Goal: Transaction & Acquisition: Download file/media

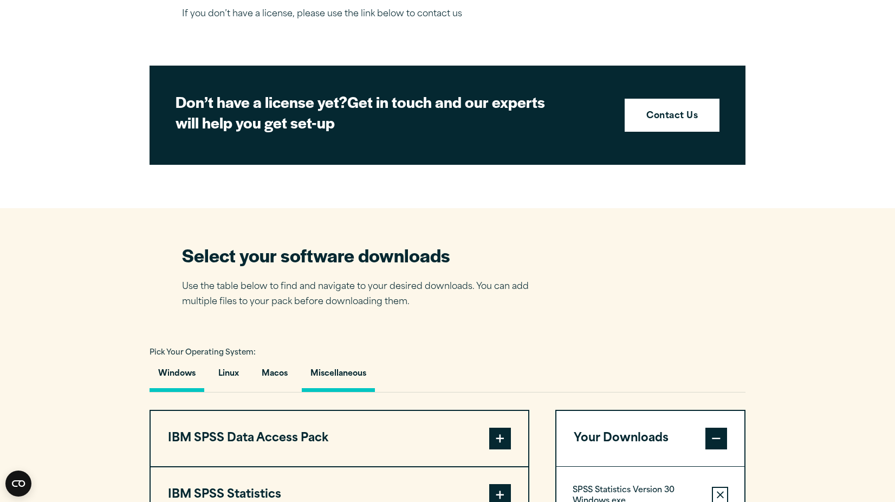
scroll to position [488, 0]
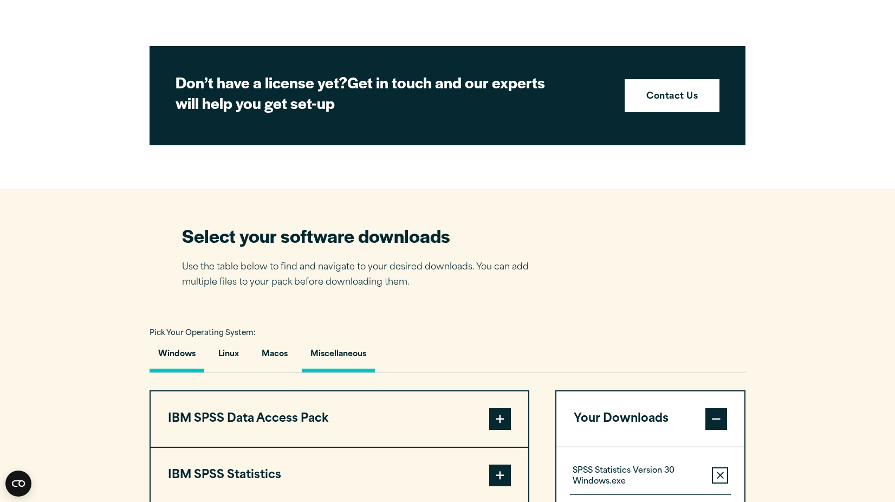
click at [335, 358] on button "Miscellaneous" at bounding box center [338, 356] width 73 height 31
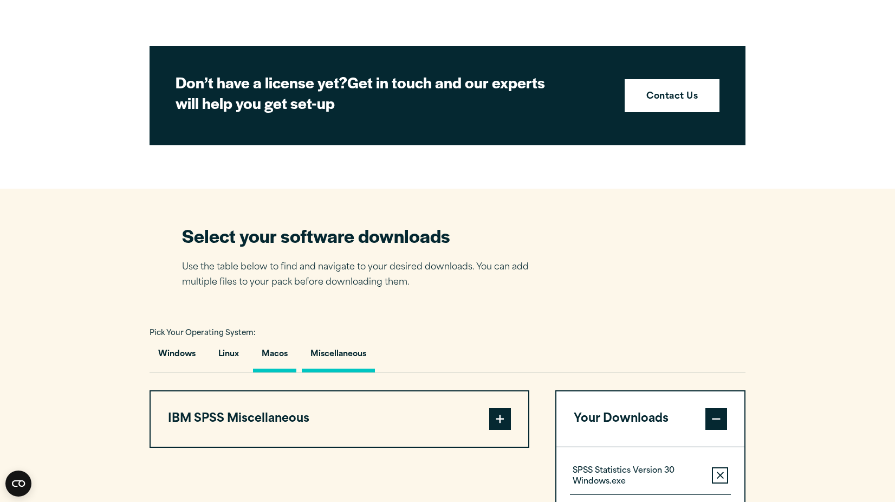
click at [286, 356] on button "Macos" at bounding box center [274, 356] width 43 height 31
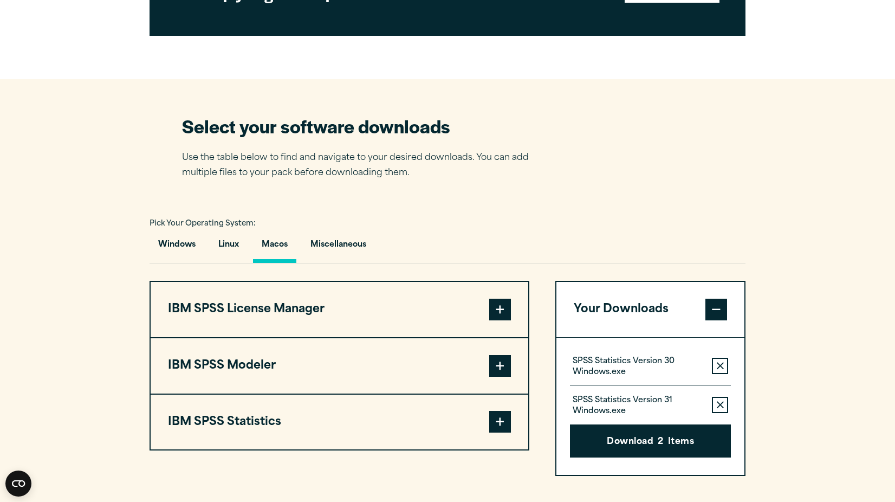
scroll to position [596, 0]
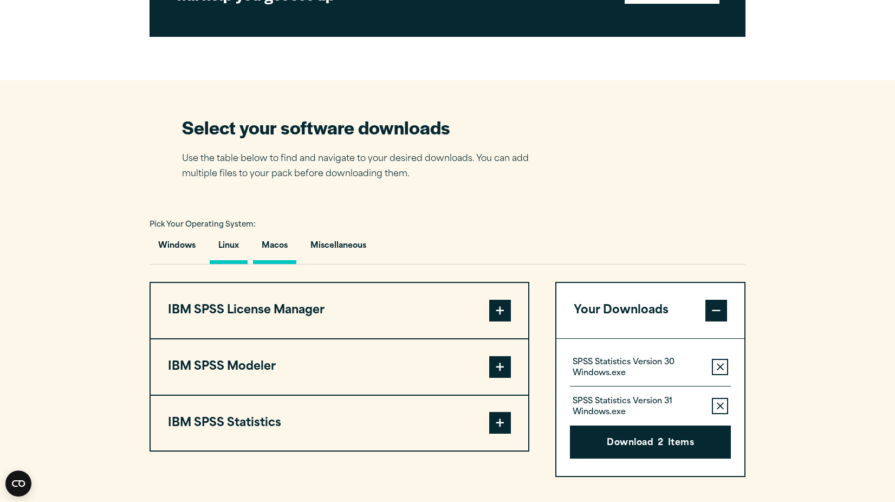
click at [222, 250] on button "Linux" at bounding box center [229, 248] width 38 height 31
click at [170, 252] on button "Windows" at bounding box center [177, 248] width 55 height 31
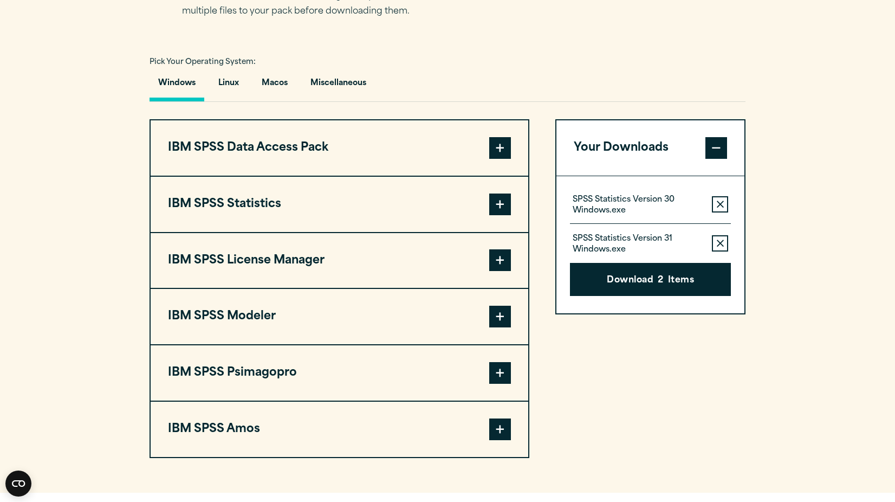
scroll to position [813, 0]
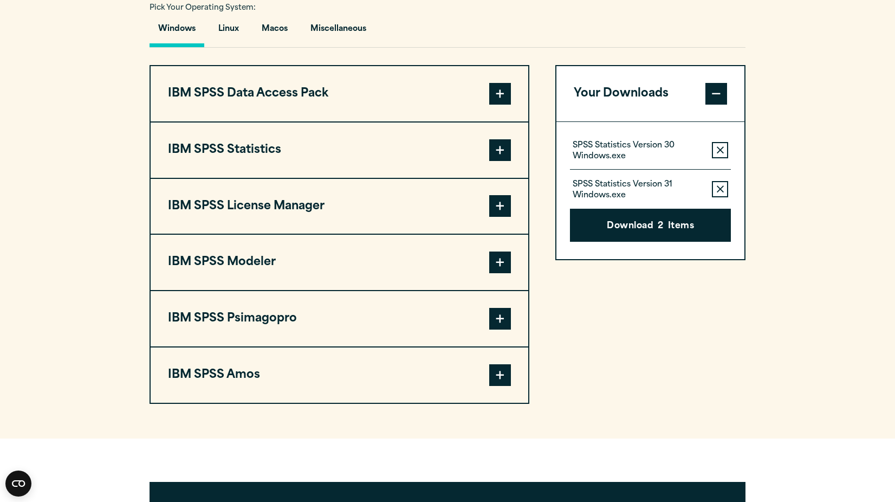
click at [495, 150] on span at bounding box center [500, 150] width 22 height 22
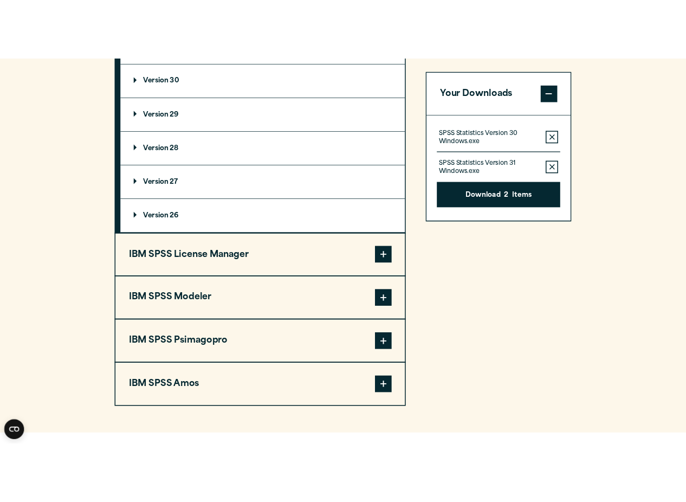
scroll to position [1030, 0]
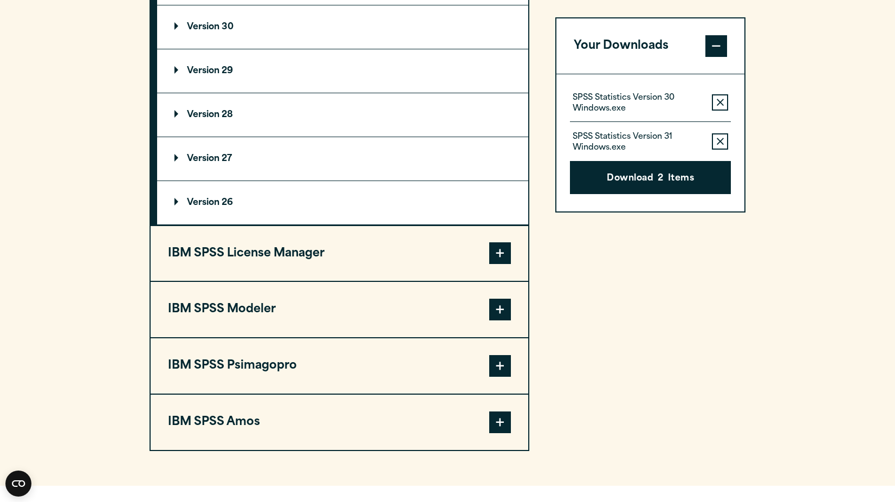
click at [495, 253] on span at bounding box center [500, 253] width 22 height 22
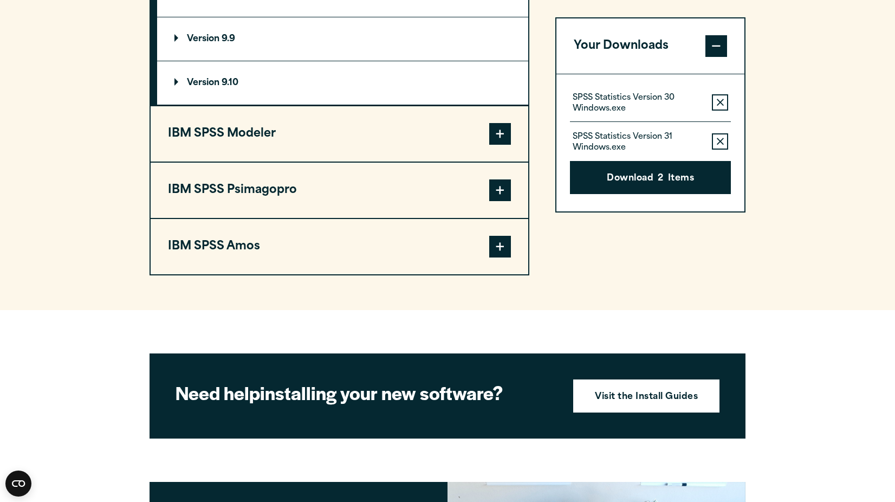
click at [496, 253] on span at bounding box center [500, 247] width 22 height 22
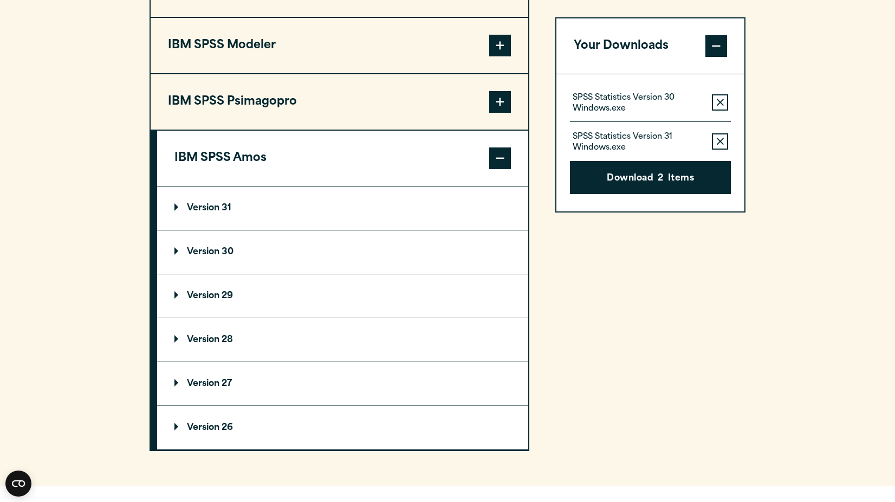
click at [198, 209] on p "Version 31" at bounding box center [203, 208] width 57 height 9
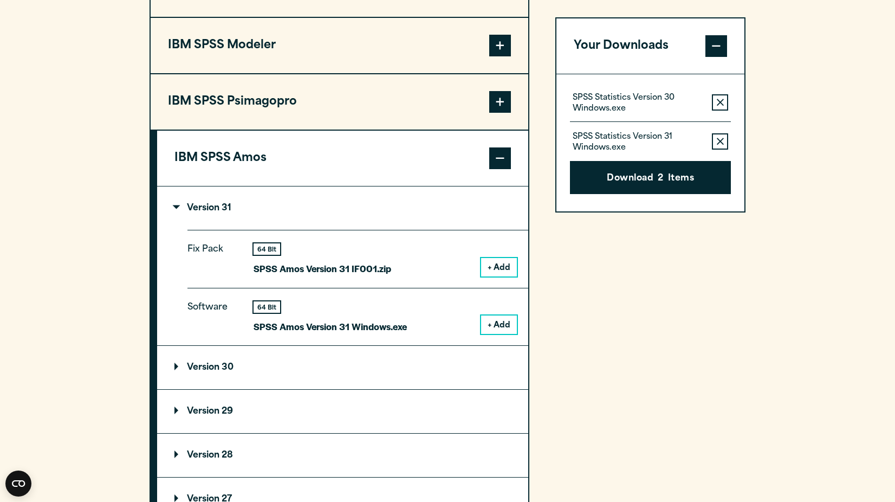
click at [501, 325] on button "+ Add" at bounding box center [499, 324] width 36 height 18
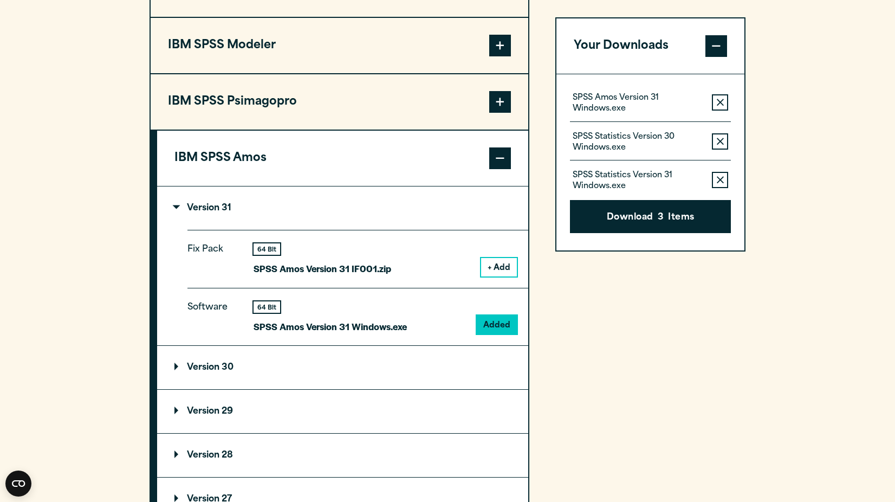
click at [717, 143] on icon "button" at bounding box center [720, 142] width 7 height 8
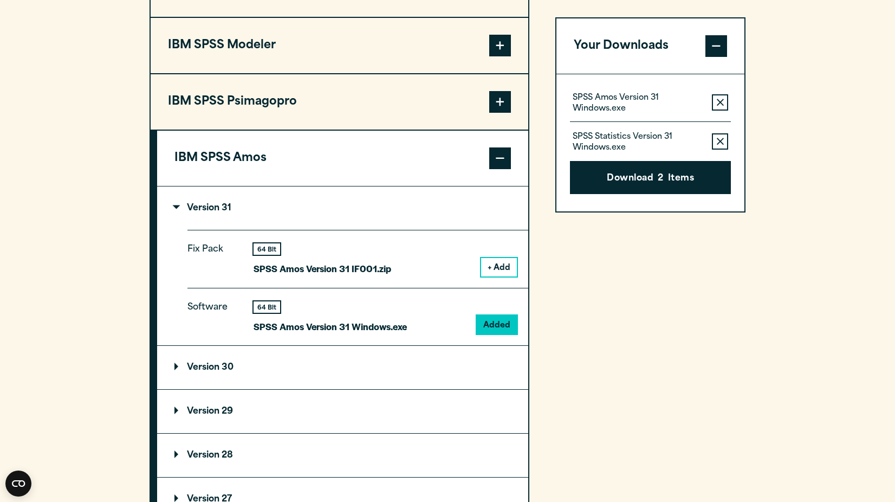
click at [724, 140] on icon "button" at bounding box center [720, 142] width 7 height 8
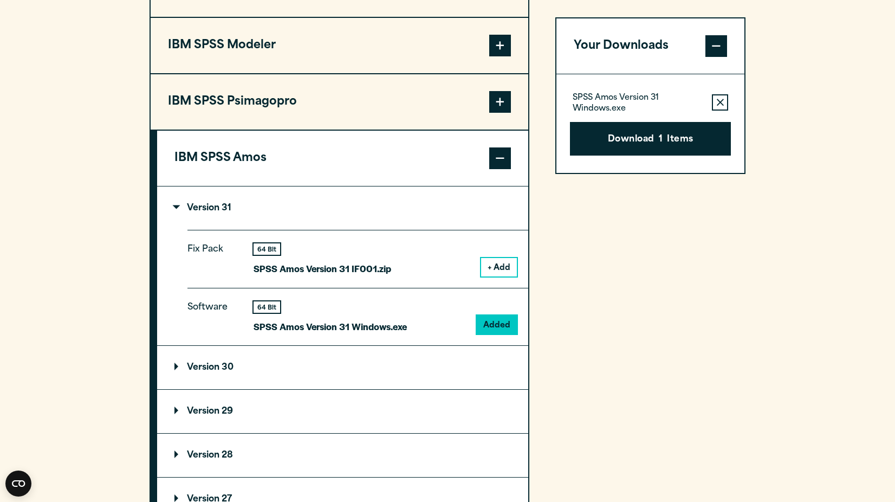
click at [499, 269] on button "+ Add" at bounding box center [499, 267] width 36 height 18
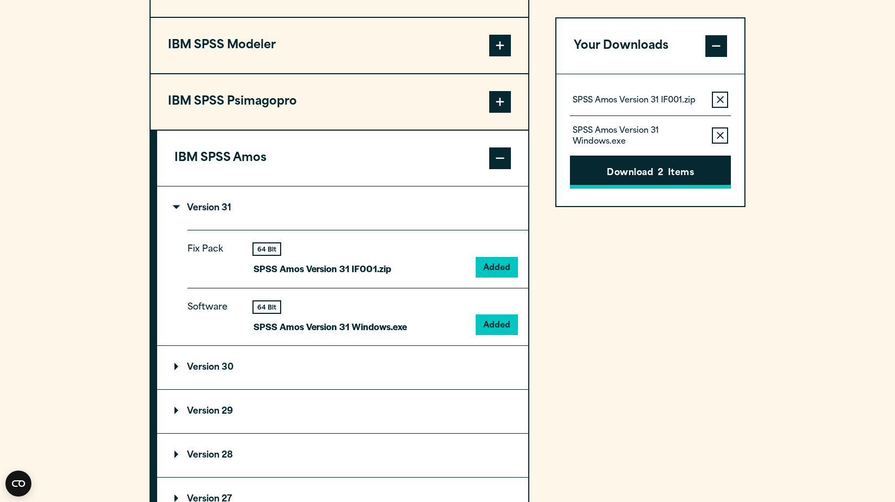
click at [624, 177] on button "Download 2 Items" at bounding box center [650, 173] width 161 height 34
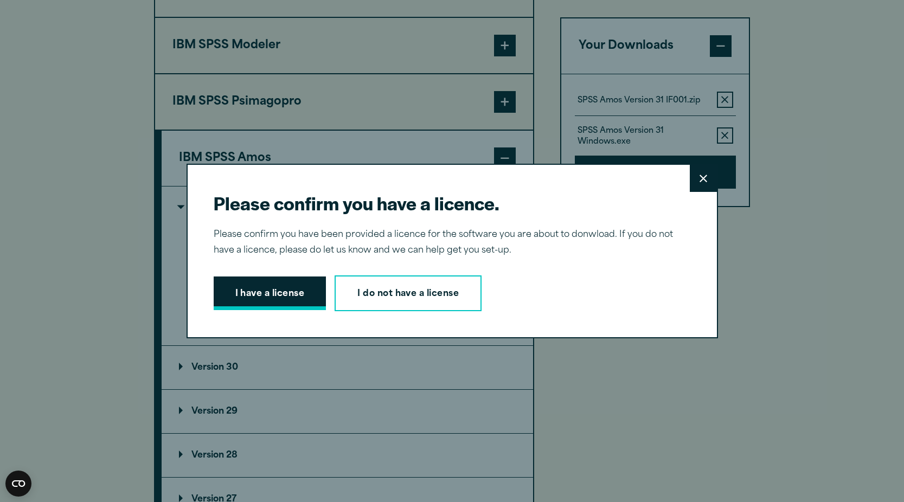
click at [280, 291] on button "I have a license" at bounding box center [270, 293] width 113 height 34
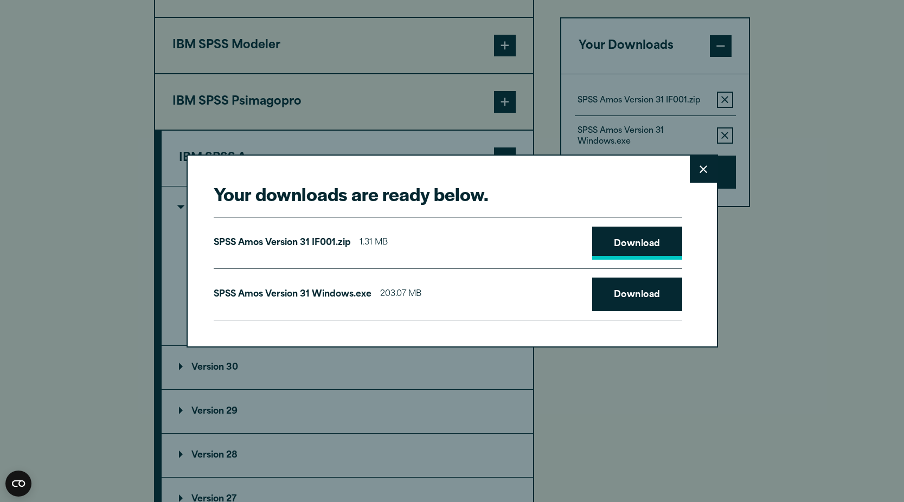
click at [637, 235] on link "Download" at bounding box center [637, 244] width 90 height 34
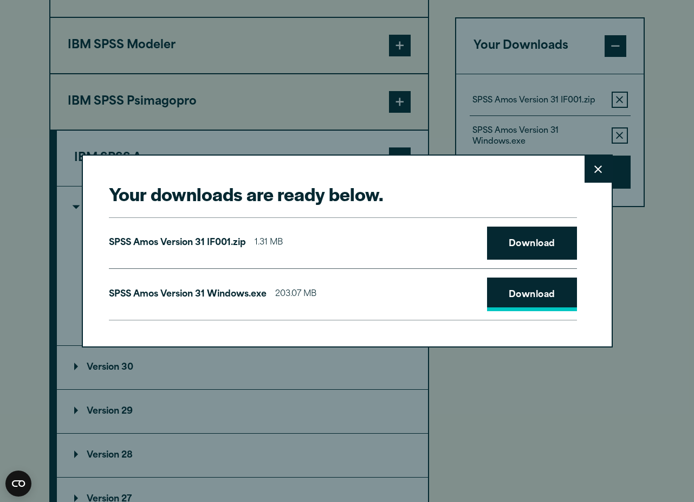
click at [529, 296] on link "Download" at bounding box center [532, 295] width 90 height 34
click at [603, 170] on button "Close" at bounding box center [598, 169] width 27 height 27
